Goal: Task Accomplishment & Management: Manage account settings

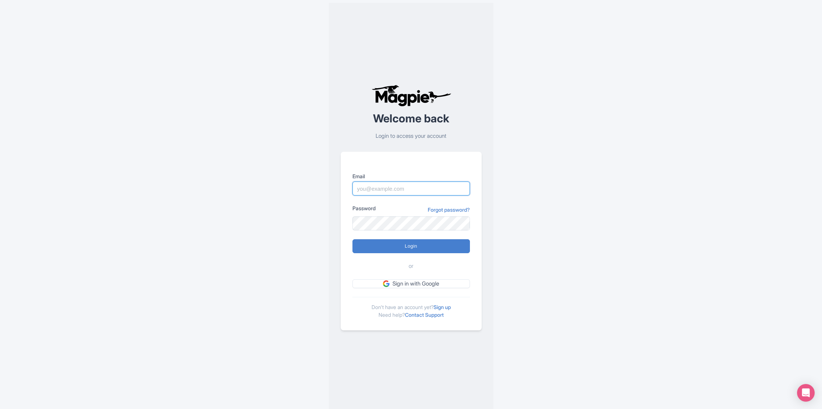
click at [391, 192] on input "Email" at bounding box center [412, 188] width 118 height 14
type input "tony.dobbs11@gmail.com"
click at [353, 239] on input "Login" at bounding box center [412, 246] width 118 height 14
type input "Logging in..."
drag, startPoint x: 426, startPoint y: 189, endPoint x: 346, endPoint y: 184, distance: 79.8
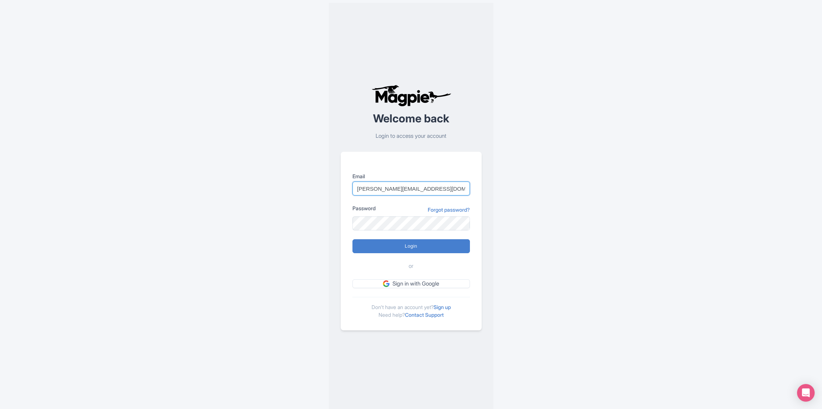
click at [346, 184] on div "Email tony.dobbs11@gmail.com Password Forgot password? Login or Sign in with Go…" at bounding box center [411, 241] width 141 height 178
type input "[PERSON_NAME][EMAIL_ADDRESS][DOMAIN_NAME]"
click at [353, 239] on input "Login" at bounding box center [412, 246] width 118 height 14
type input "Logging in..."
click at [353, 239] on input "Login" at bounding box center [412, 246] width 118 height 14
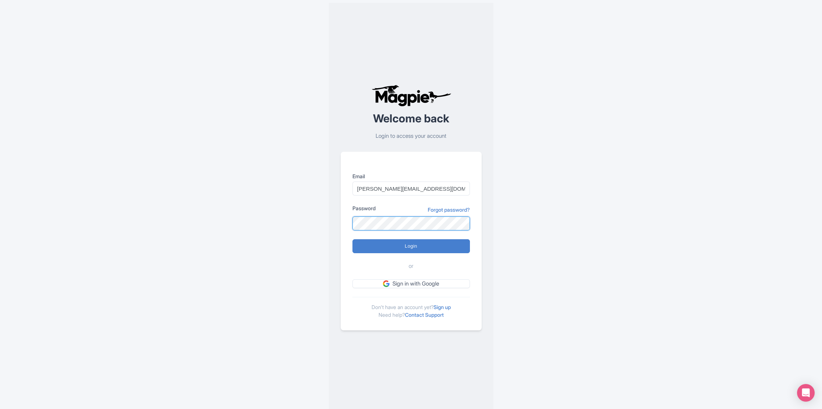
type input "Logging in..."
click at [353, 239] on input "Login" at bounding box center [412, 246] width 118 height 14
type input "Logging in..."
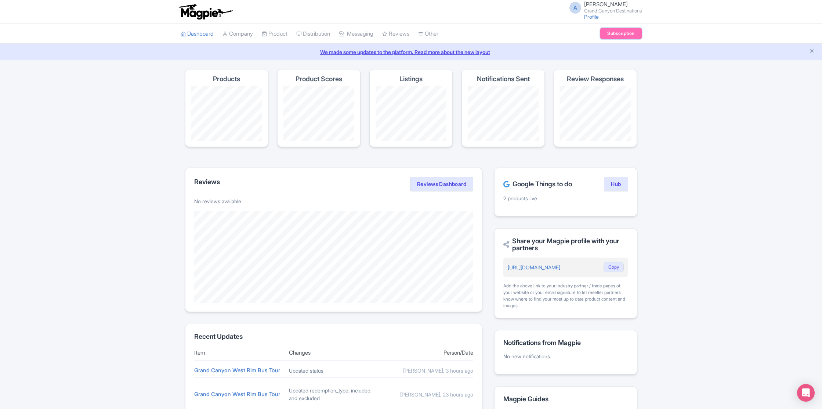
click at [621, 33] on link "Subscription" at bounding box center [620, 33] width 41 height 11
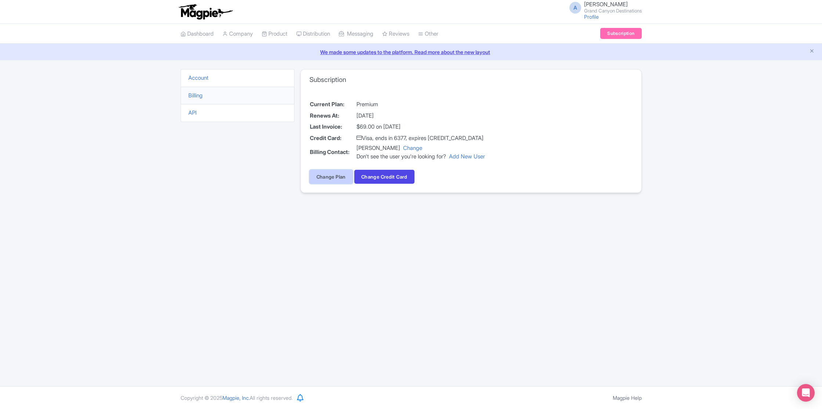
click at [332, 179] on link "Change Plan" at bounding box center [331, 177] width 43 height 14
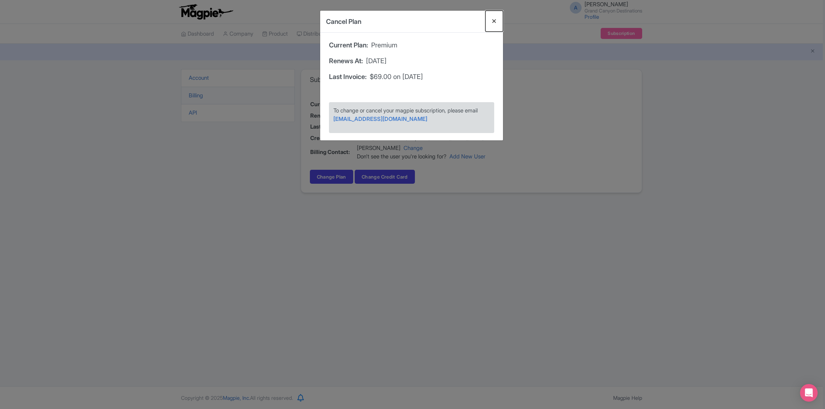
click at [495, 21] on button "Close" at bounding box center [494, 21] width 18 height 21
